Goal: Transaction & Acquisition: Purchase product/service

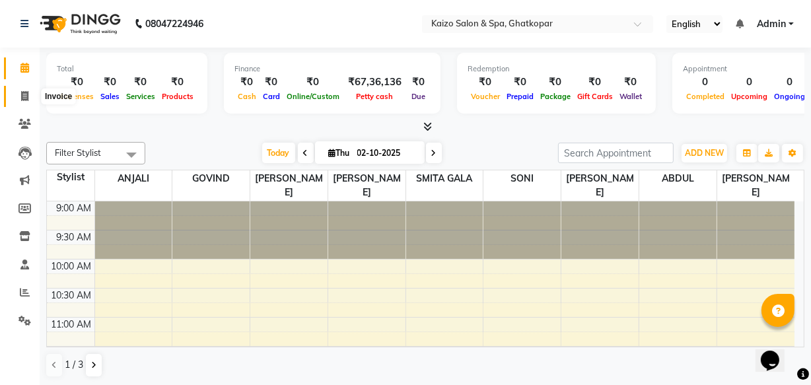
click at [21, 94] on icon at bounding box center [24, 96] width 7 height 10
select select "service"
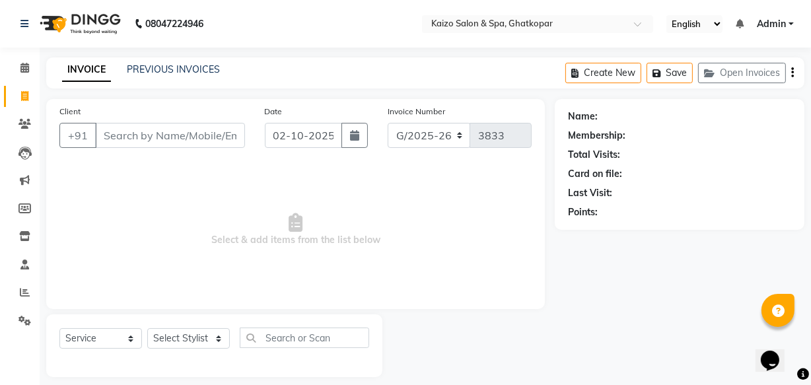
click at [145, 130] on input "Client" at bounding box center [170, 135] width 150 height 25
click at [663, 139] on div "Membership:" at bounding box center [679, 136] width 223 height 14
click at [156, 132] on input "Client" at bounding box center [170, 135] width 150 height 25
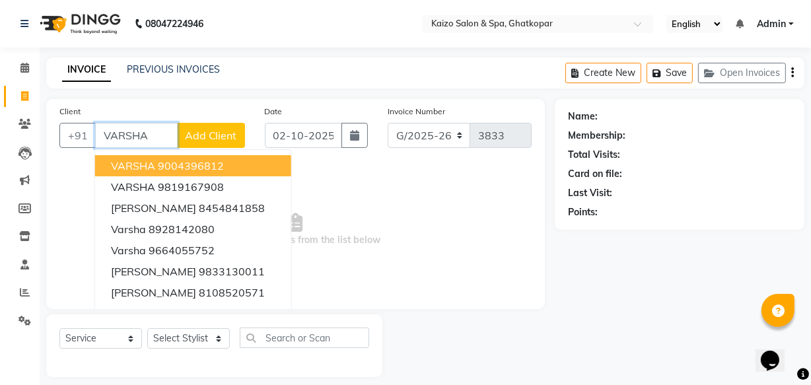
click at [139, 163] on span "VARSHA" at bounding box center [133, 165] width 44 height 13
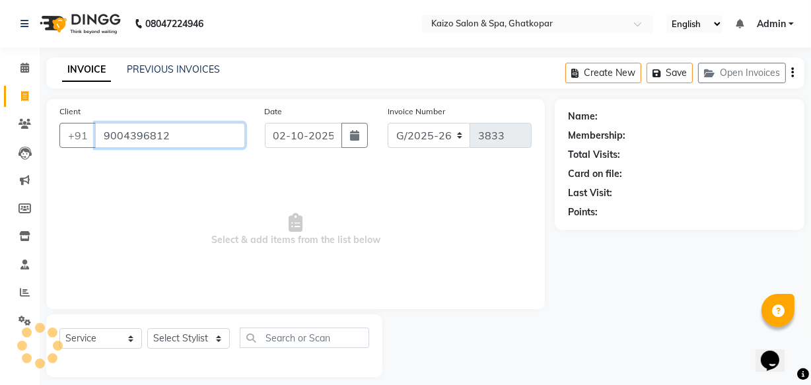
type input "9004396812"
select select "1: Object"
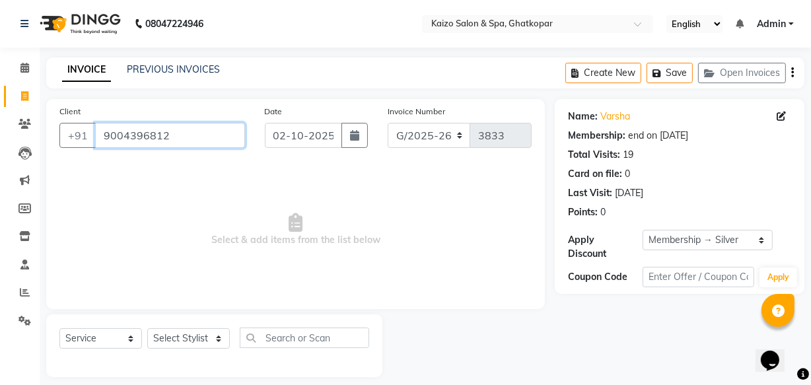
click at [220, 137] on input "9004396812" at bounding box center [170, 135] width 150 height 25
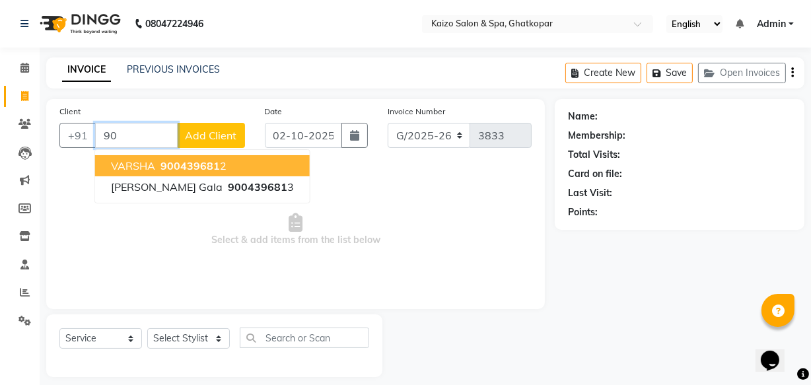
type input "9"
click at [180, 170] on span "Select & add items from the list below" at bounding box center [295, 230] width 472 height 132
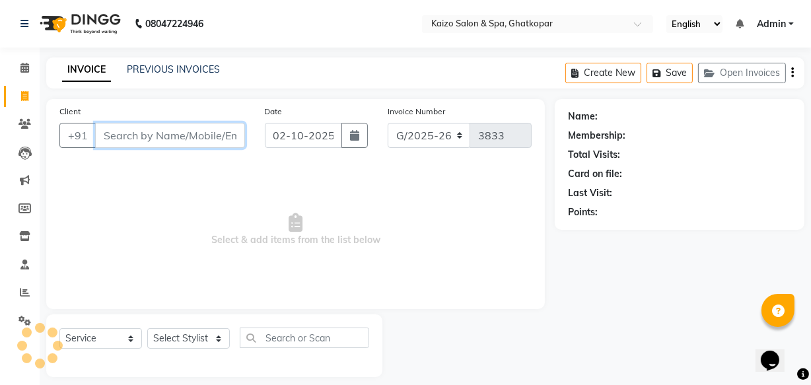
click at [170, 133] on input "Client" at bounding box center [170, 135] width 150 height 25
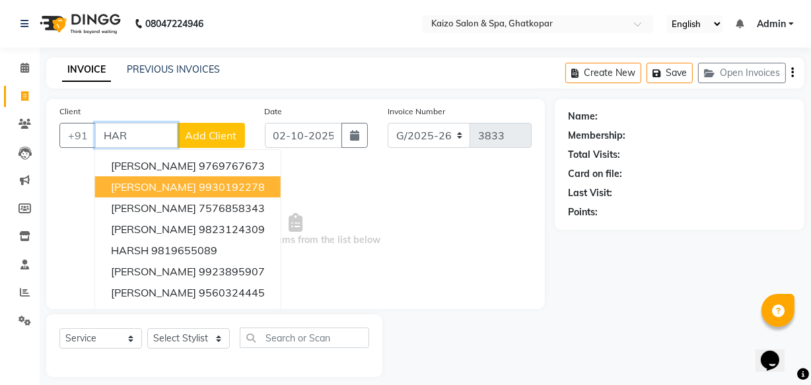
click at [145, 185] on span "[PERSON_NAME]" at bounding box center [153, 186] width 85 height 13
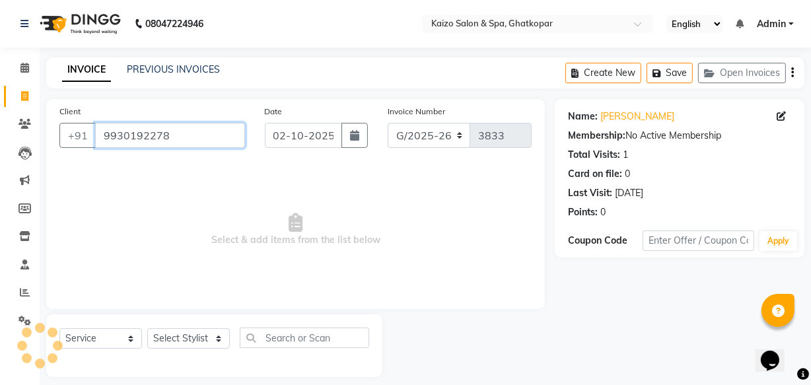
click at [207, 139] on input "9930192278" at bounding box center [170, 135] width 150 height 25
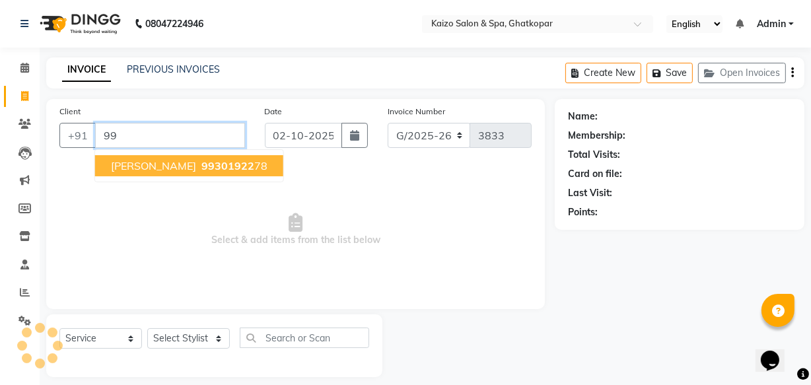
type input "9"
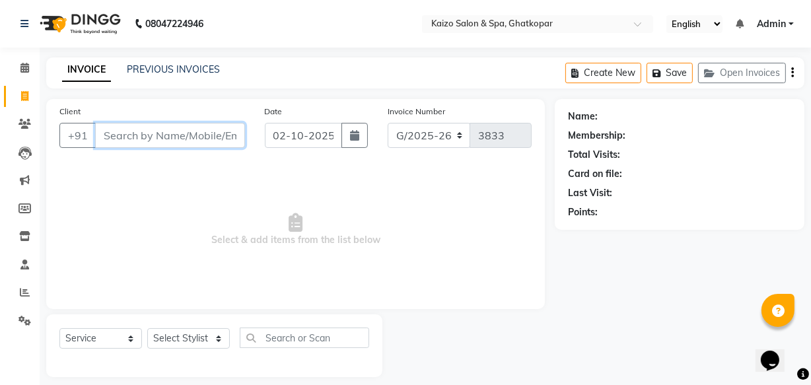
click at [135, 133] on input "Client" at bounding box center [170, 135] width 150 height 25
click at [22, 122] on icon at bounding box center [24, 124] width 13 height 10
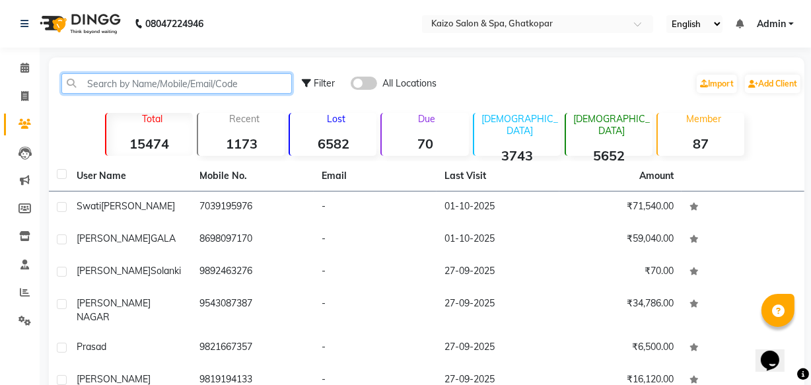
click at [211, 77] on input "text" at bounding box center [176, 83] width 230 height 20
click at [182, 90] on input "text" at bounding box center [176, 83] width 230 height 20
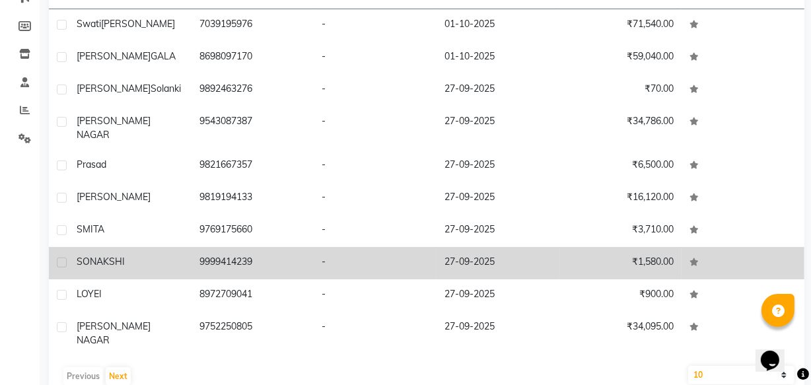
scroll to position [186, 0]
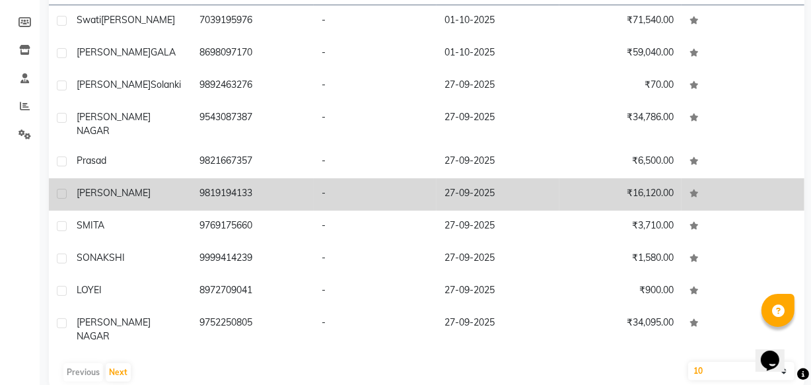
click at [125, 186] on div "[PERSON_NAME]" at bounding box center [130, 193] width 107 height 14
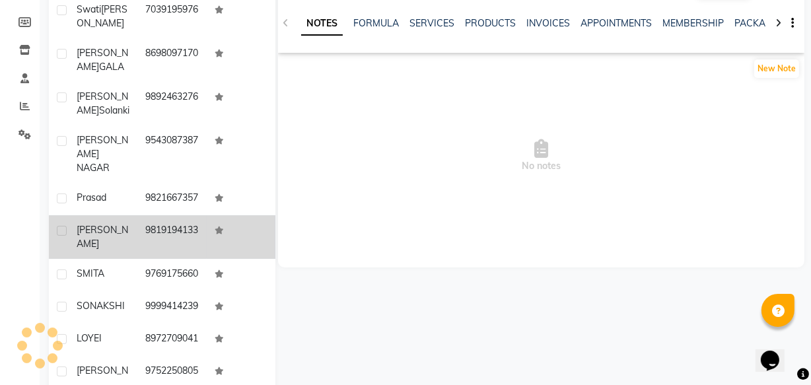
click at [125, 191] on div "Prasad" at bounding box center [103, 198] width 53 height 14
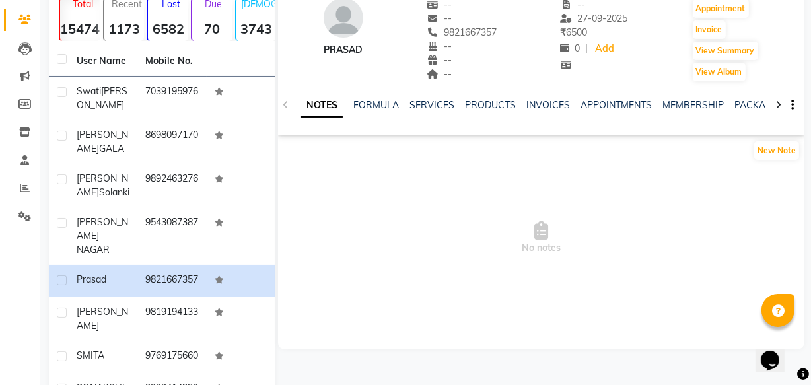
scroll to position [66, 0]
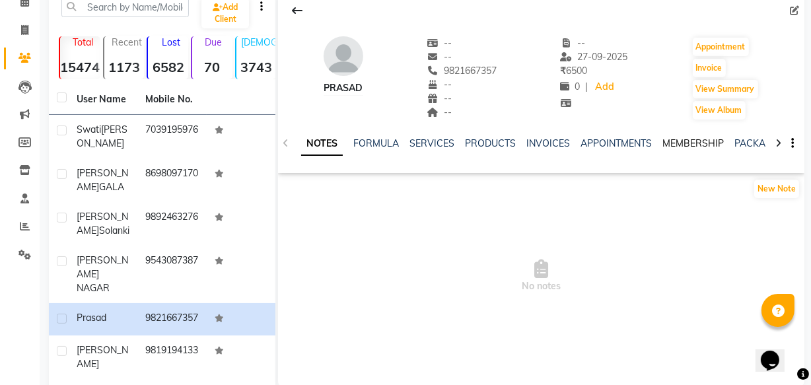
click at [673, 139] on link "MEMBERSHIP" at bounding box center [692, 143] width 61 height 12
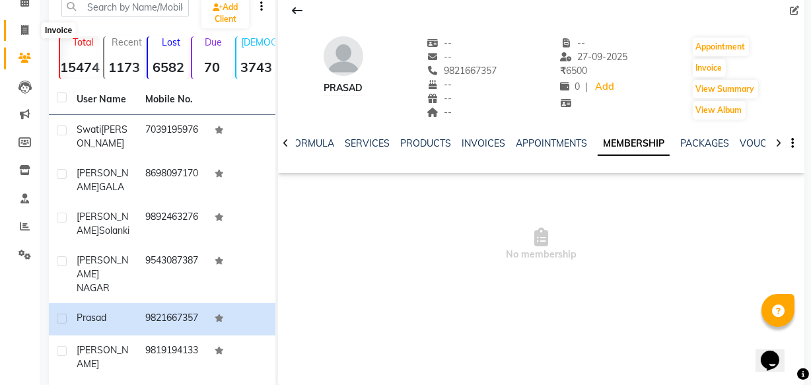
click at [26, 26] on icon at bounding box center [24, 30] width 7 height 10
select select "service"
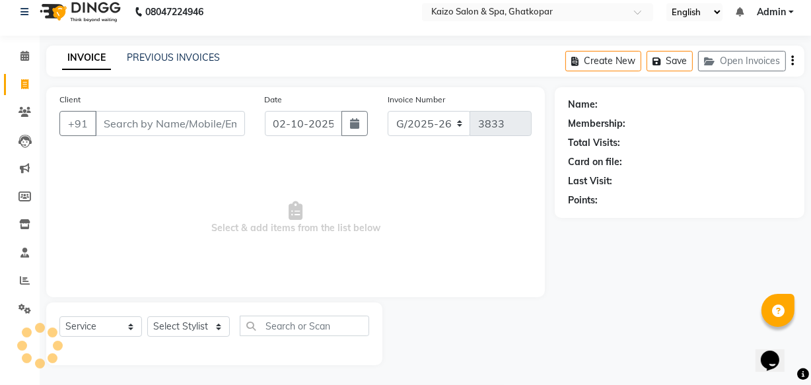
scroll to position [13, 0]
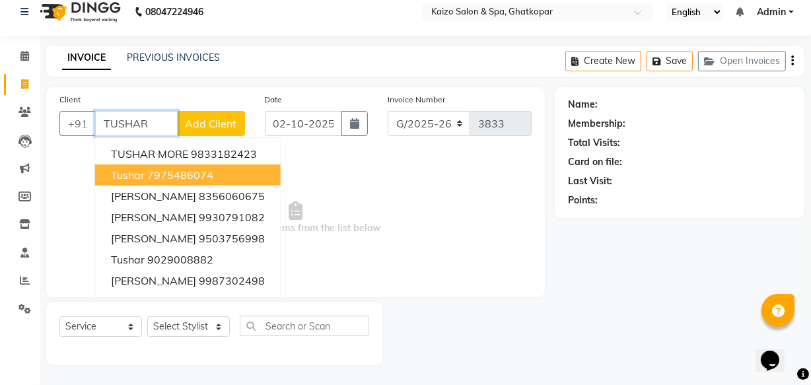
drag, startPoint x: 149, startPoint y: 178, endPoint x: 177, endPoint y: 176, distance: 27.8
click at [151, 180] on ngb-highlight "7975486074" at bounding box center [180, 174] width 66 height 13
type input "7975486074"
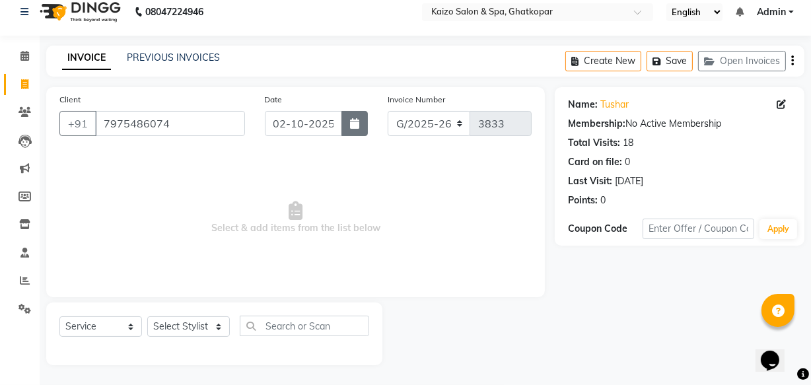
click at [355, 125] on icon "button" at bounding box center [354, 123] width 9 height 11
select select "10"
select select "2025"
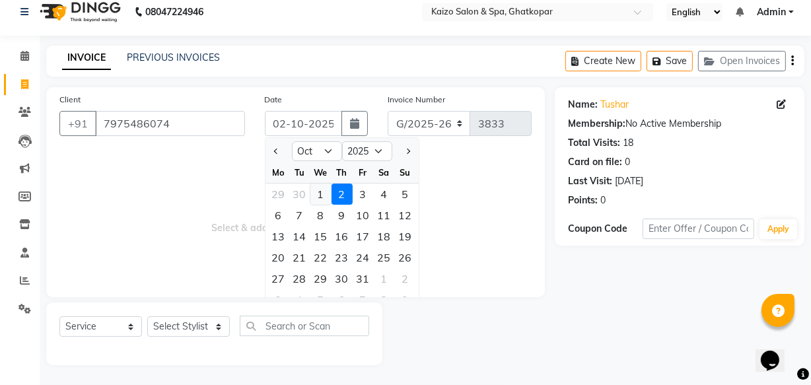
click at [316, 189] on div "1" at bounding box center [320, 193] width 21 height 21
type input "01-10-2025"
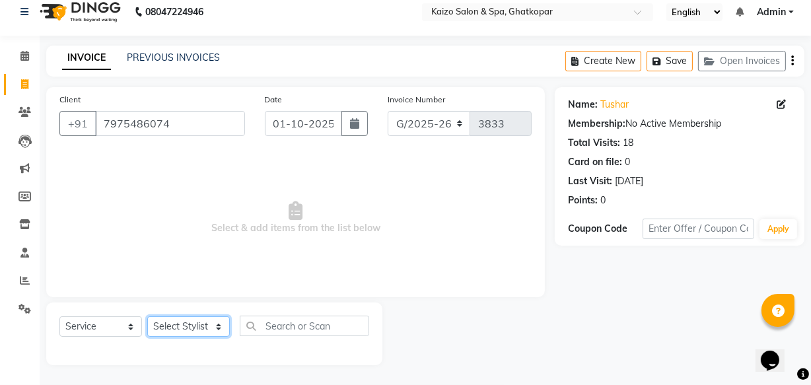
click at [176, 321] on select "Select Stylist [PERSON_NAME] ANJALI [PERSON_NAME] [PERSON_NAME] Front Desk [PER…" at bounding box center [188, 326] width 83 height 20
select select "79457"
click at [147, 316] on select "Select Stylist [PERSON_NAME] ANJALI [PERSON_NAME] [PERSON_NAME] Front Desk [PER…" at bounding box center [188, 326] width 83 height 20
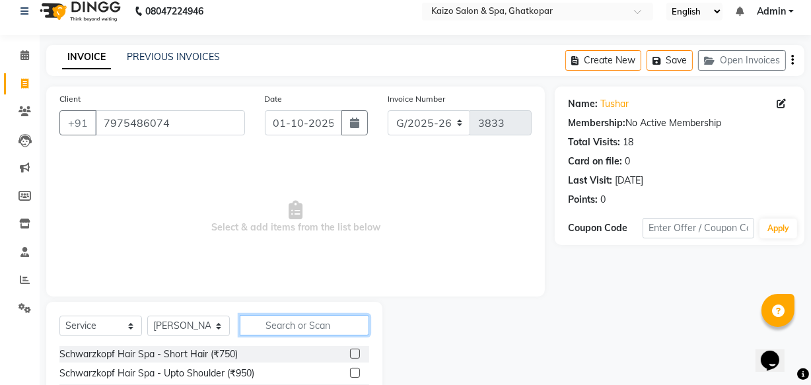
drag, startPoint x: 269, startPoint y: 335, endPoint x: 290, endPoint y: 337, distance: 21.3
click at [279, 337] on div "Select Service Product Membership Package Voucher Prepaid Gift Card Select Styl…" at bounding box center [214, 330] width 310 height 31
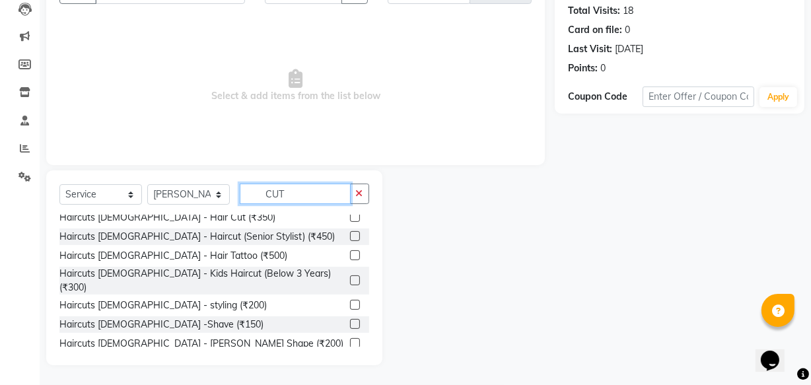
scroll to position [240, 0]
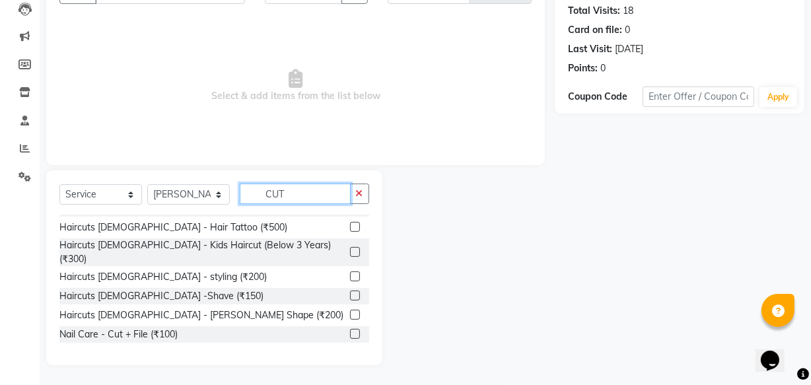
type input "CUT"
click at [350, 310] on label at bounding box center [355, 315] width 10 height 10
click at [350, 311] on input "checkbox" at bounding box center [354, 315] width 9 height 9
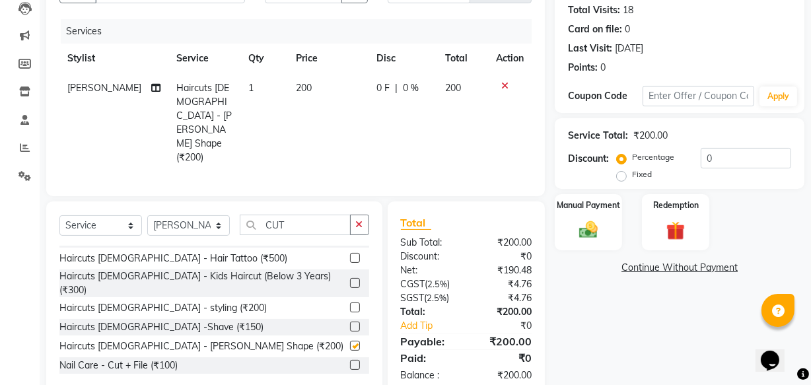
scroll to position [180, 0]
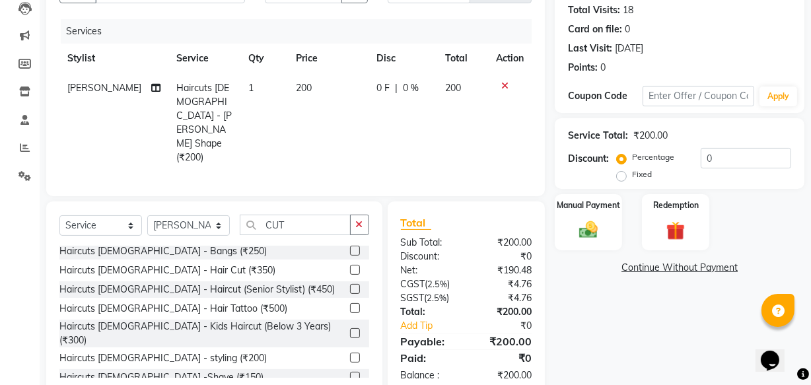
checkbox input "false"
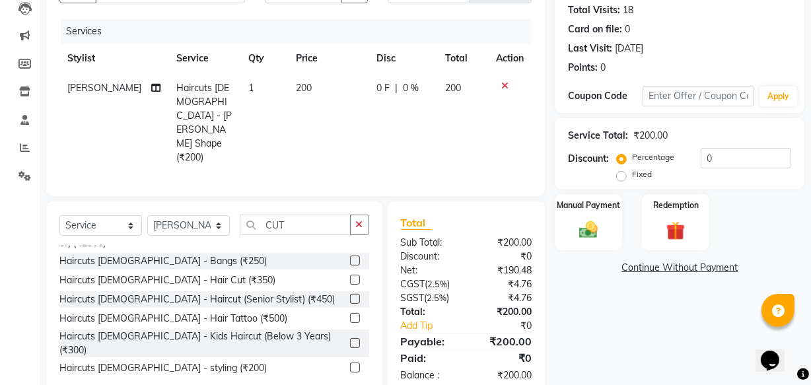
click at [350, 275] on label at bounding box center [355, 280] width 10 height 10
click at [350, 276] on input "checkbox" at bounding box center [354, 280] width 9 height 9
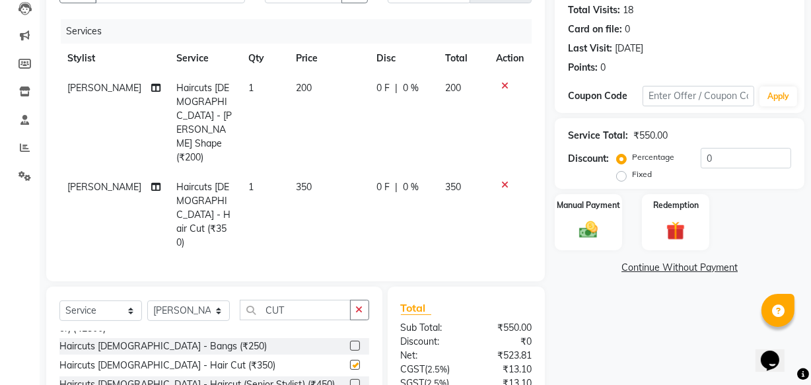
checkbox input "false"
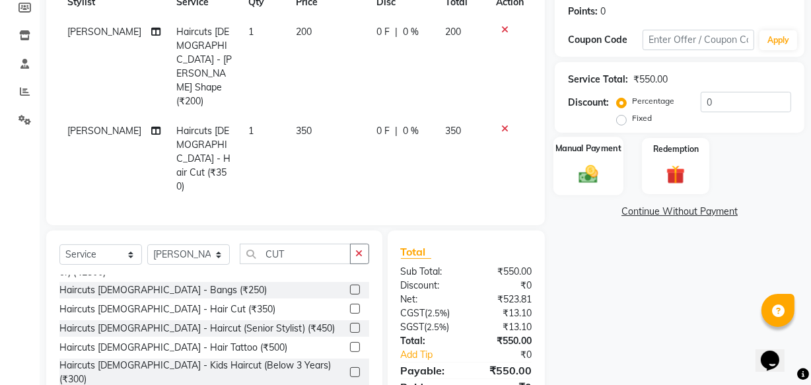
click at [599, 177] on img at bounding box center [588, 173] width 32 height 22
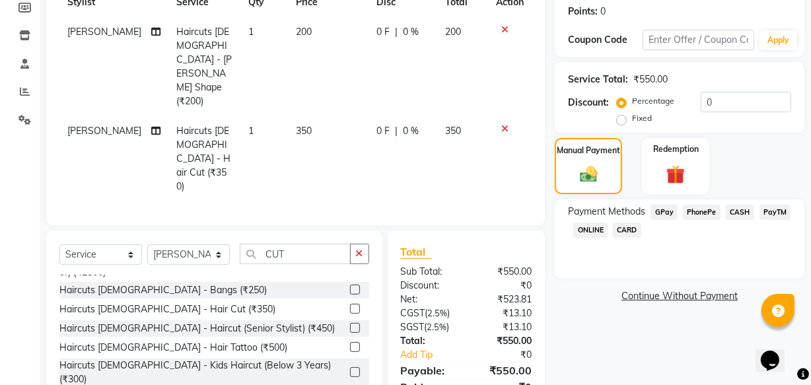
click at [697, 211] on span "PhonePe" at bounding box center [701, 212] width 38 height 15
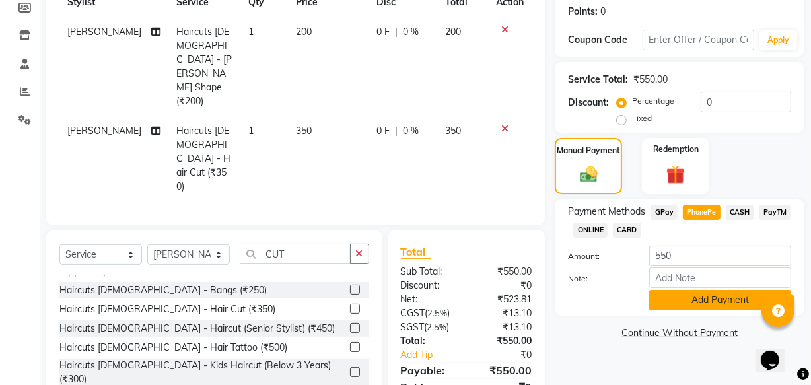
click at [702, 301] on button "Add Payment" at bounding box center [720, 300] width 142 height 20
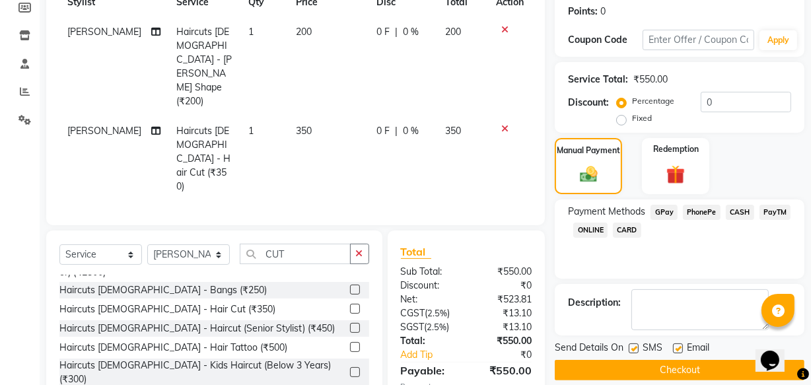
scroll to position [228, 0]
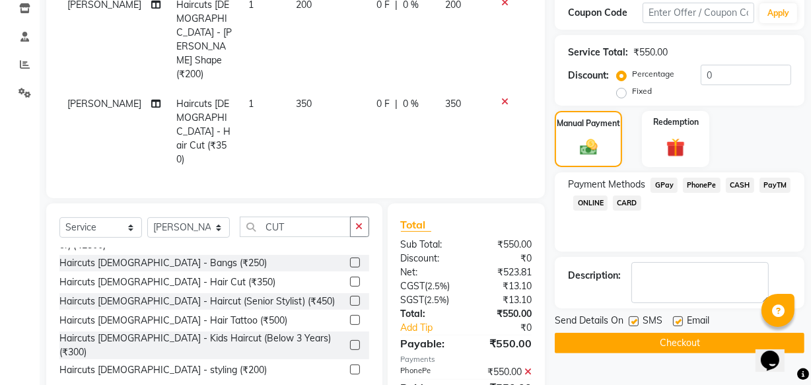
click at [637, 319] on label at bounding box center [633, 321] width 10 height 10
click at [637, 319] on input "checkbox" at bounding box center [632, 321] width 9 height 9
checkbox input "false"
click at [670, 347] on button "Checkout" at bounding box center [678, 343] width 249 height 20
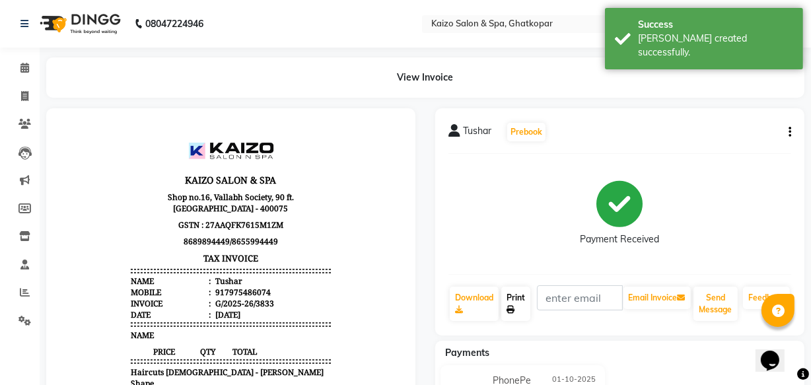
click at [521, 292] on link "Print" at bounding box center [515, 303] width 29 height 34
select select "service"
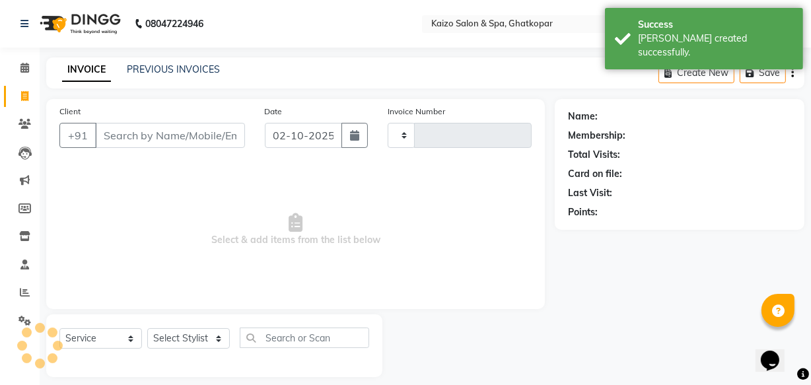
type input "3834"
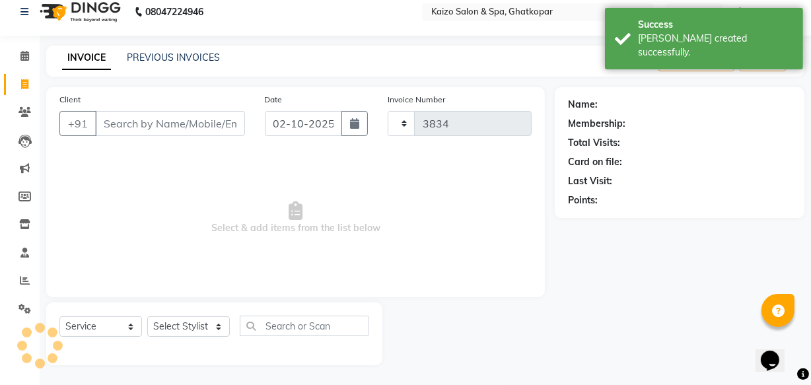
select select "3500"
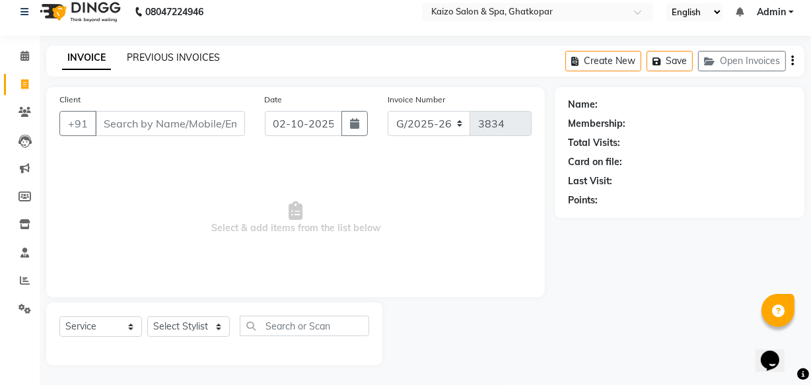
click at [160, 54] on link "PREVIOUS INVOICES" at bounding box center [173, 57] width 93 height 12
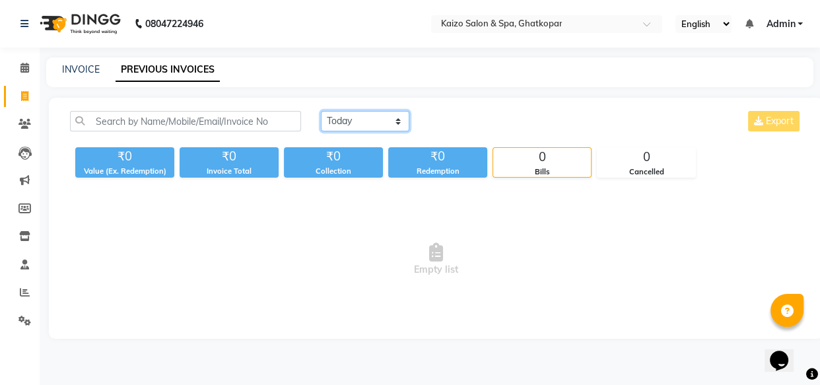
click at [344, 117] on select "[DATE] [DATE] Custom Range" at bounding box center [365, 121] width 88 height 20
select select "[DATE]"
click at [321, 111] on select "[DATE] [DATE] Custom Range" at bounding box center [365, 121] width 88 height 20
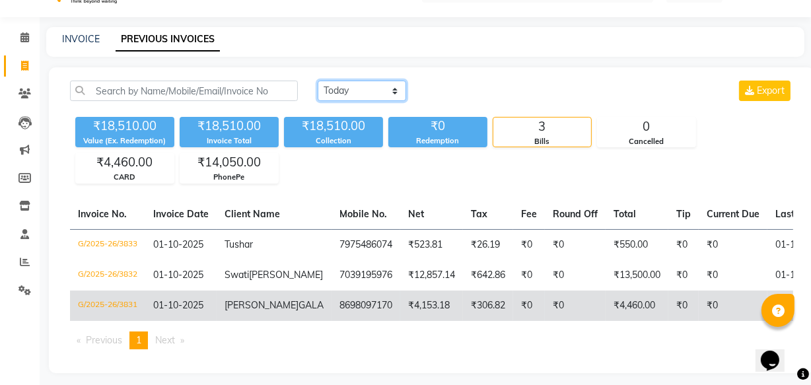
scroll to position [73, 0]
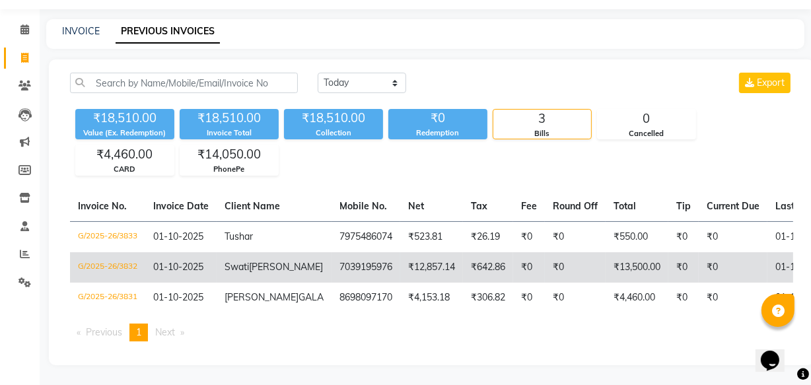
click at [261, 252] on td "[PERSON_NAME]" at bounding box center [273, 267] width 115 height 30
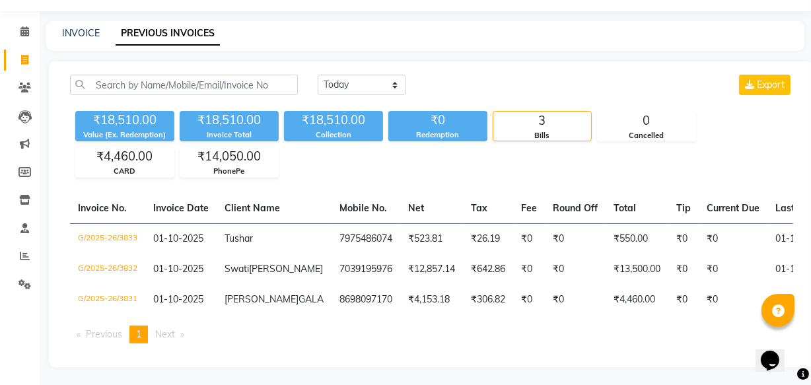
scroll to position [0, 0]
